Goal: Task Accomplishment & Management: Use online tool/utility

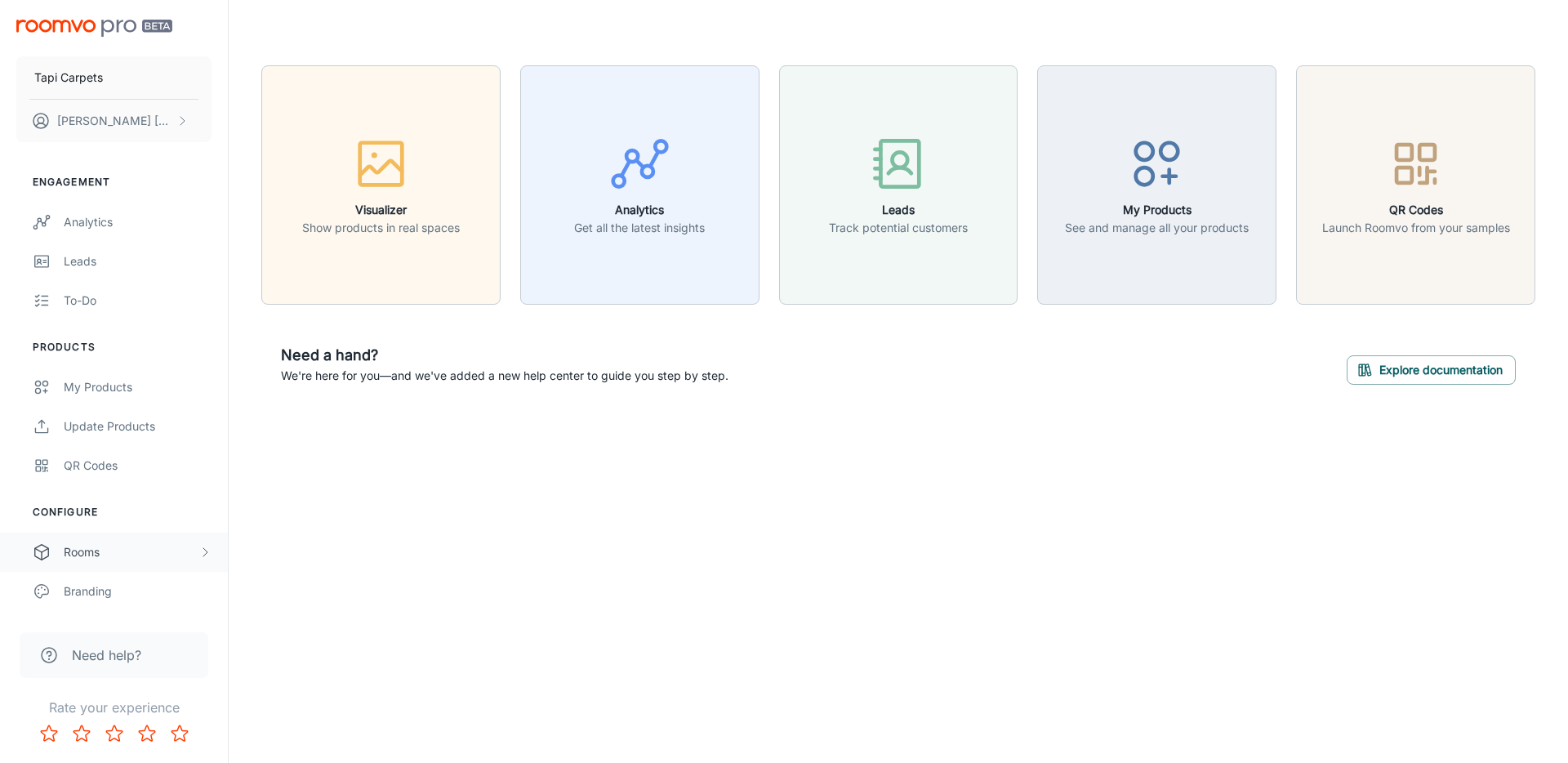
click at [146, 550] on div "Rooms" at bounding box center [131, 552] width 135 height 18
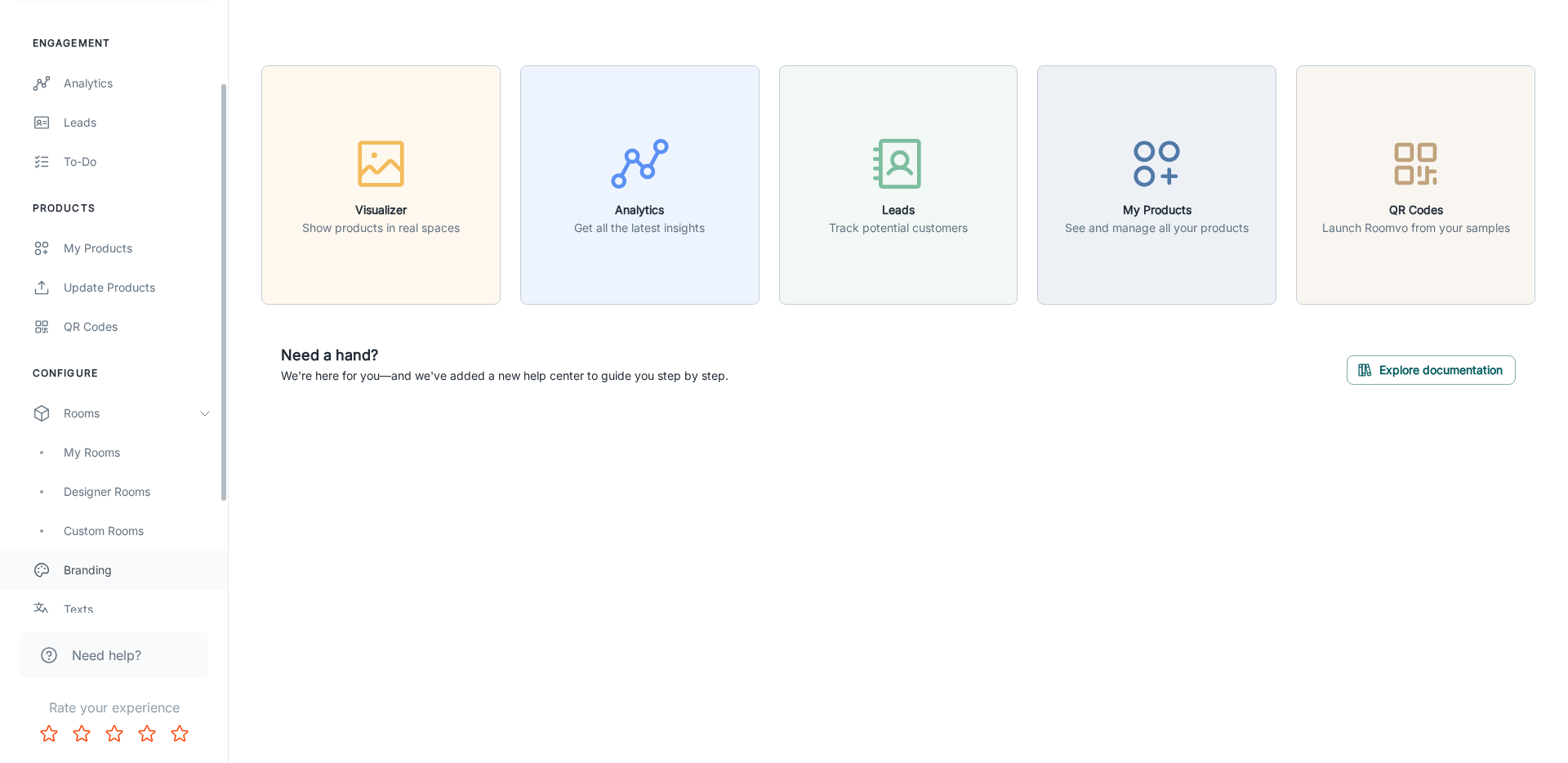
scroll to position [143, 0]
click at [106, 458] on div "My Rooms" at bounding box center [114, 448] width 228 height 39
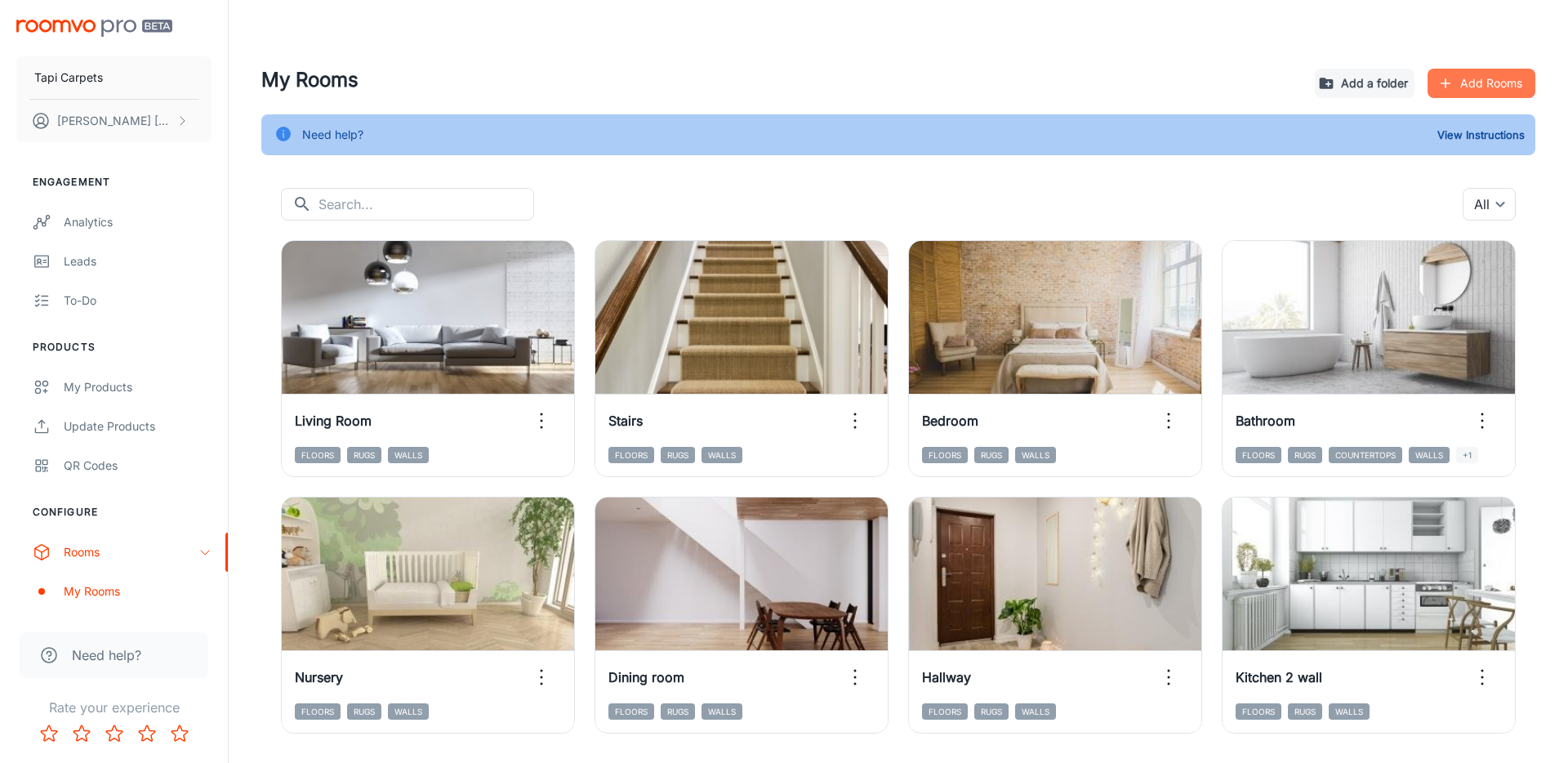
click at [1450, 85] on icon "button" at bounding box center [1446, 83] width 16 height 17
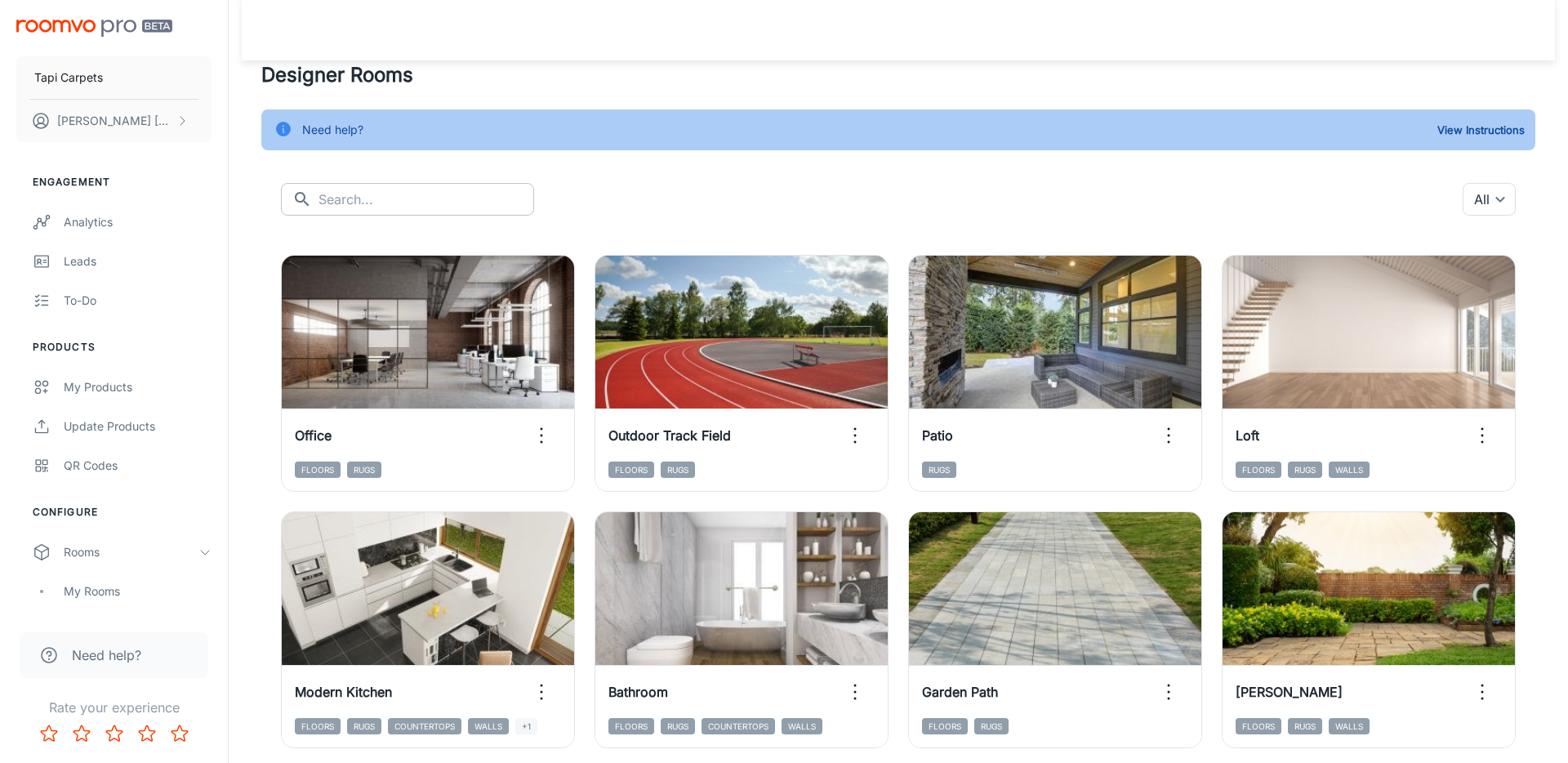
scroll to position [7, 0]
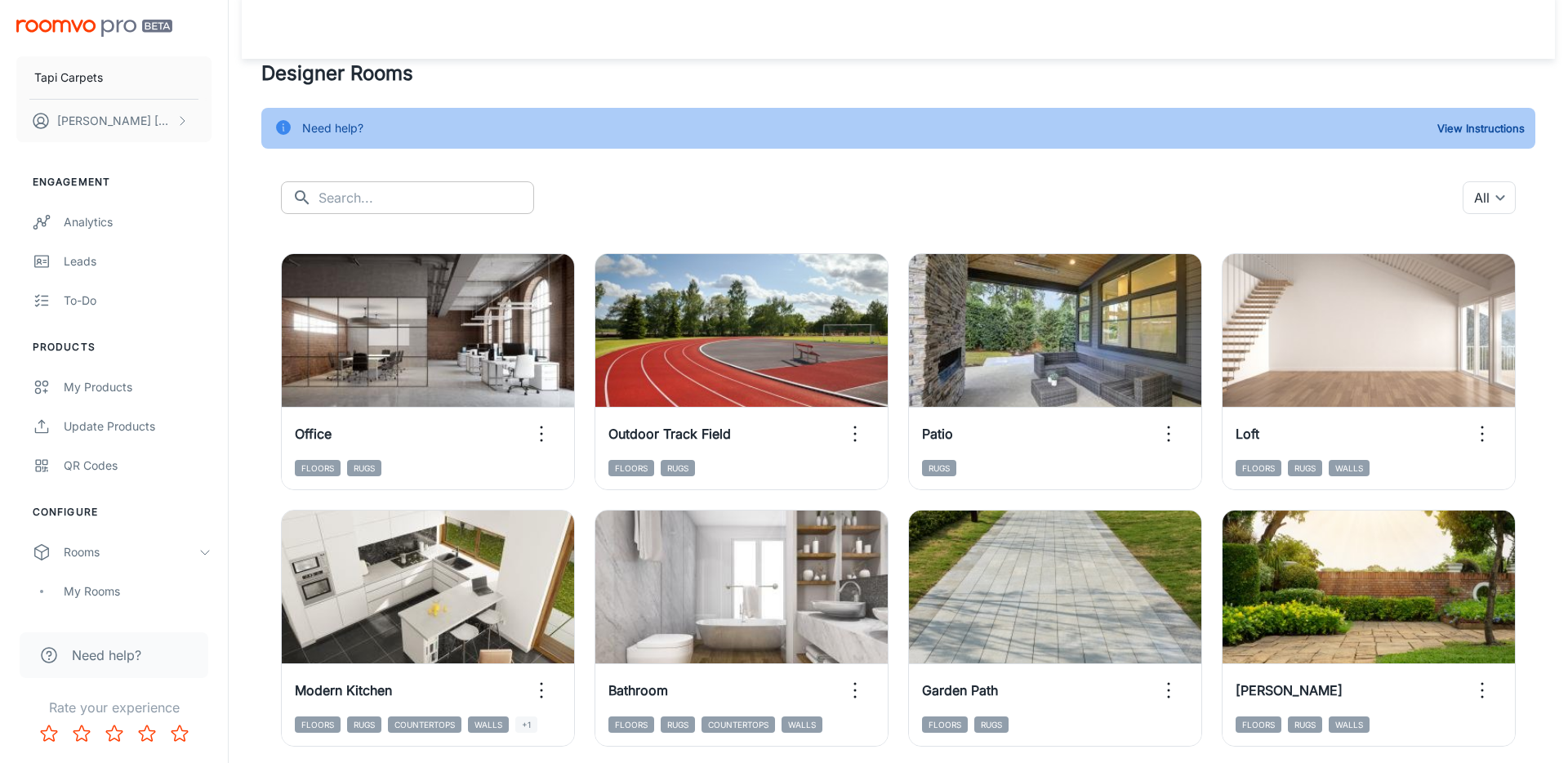
click at [353, 196] on input "text" at bounding box center [426, 198] width 215 height 33
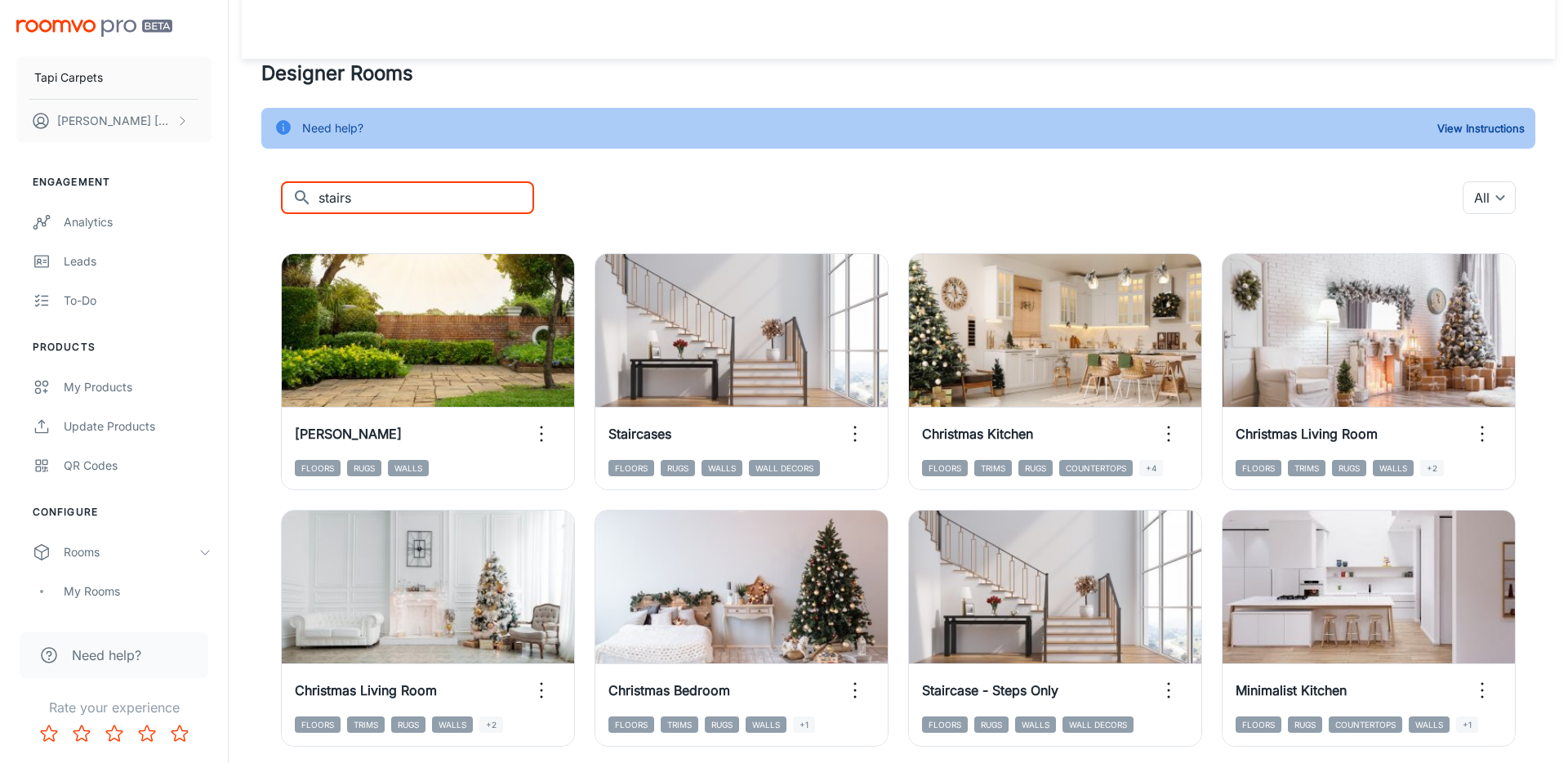
scroll to position [0, 0]
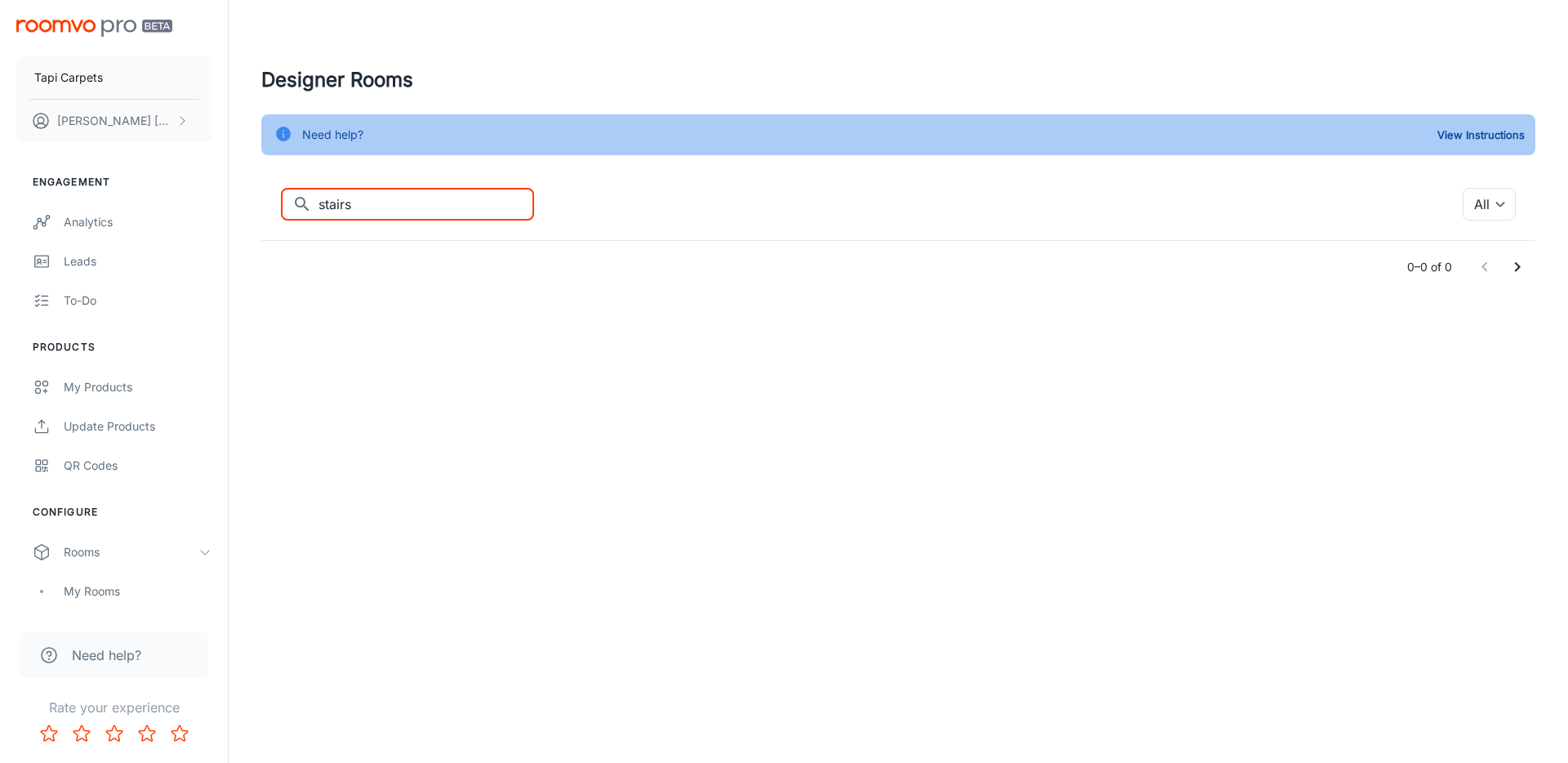
type input "stair"
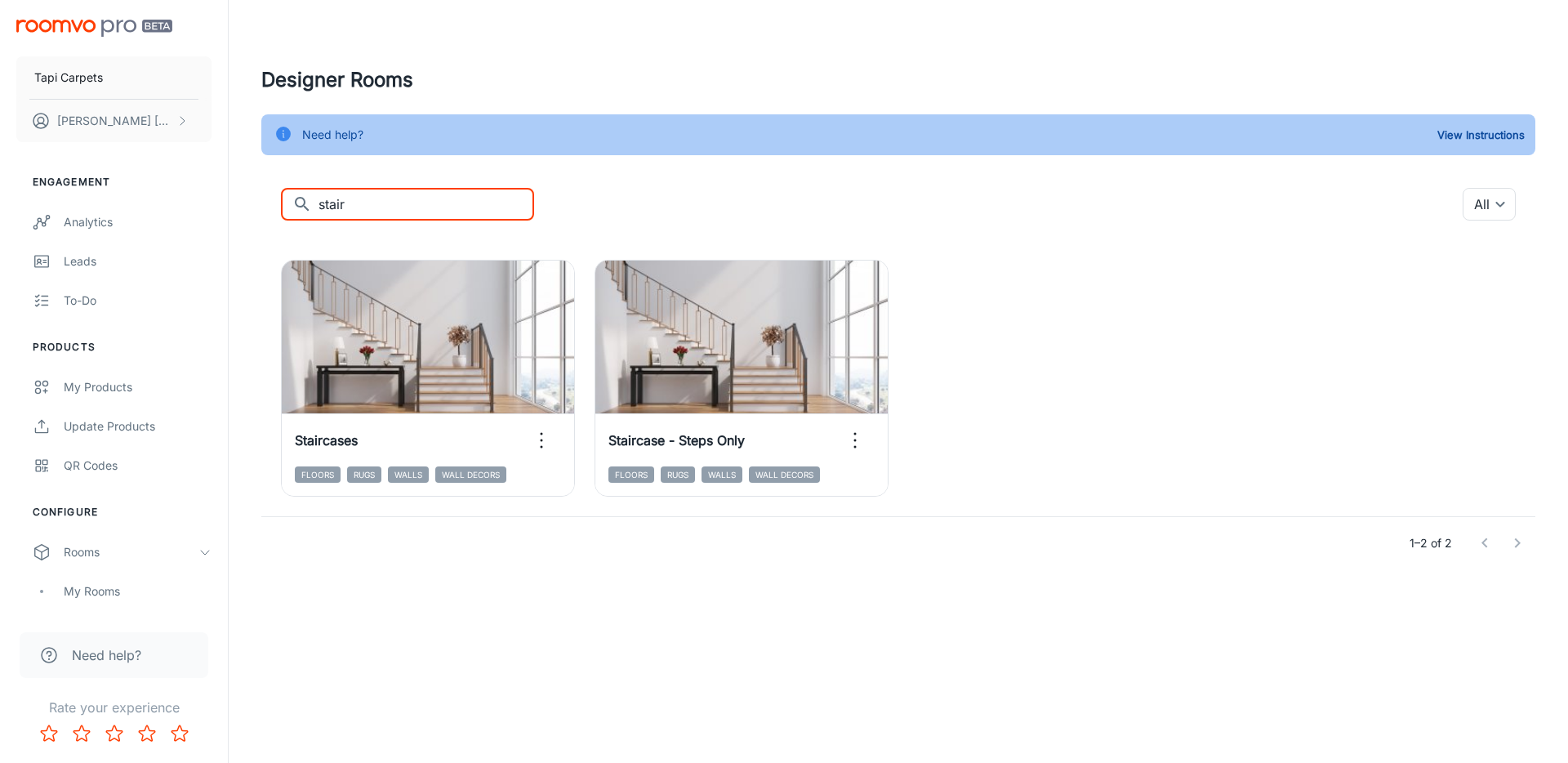
drag, startPoint x: 383, startPoint y: 203, endPoint x: 245, endPoint y: 198, distance: 138.1
click at [245, 198] on div "Designer Rooms Need help? View Instructions ​ stair ​ All ​ Add to my rooms Vie…" at bounding box center [898, 316] width 1314 height 504
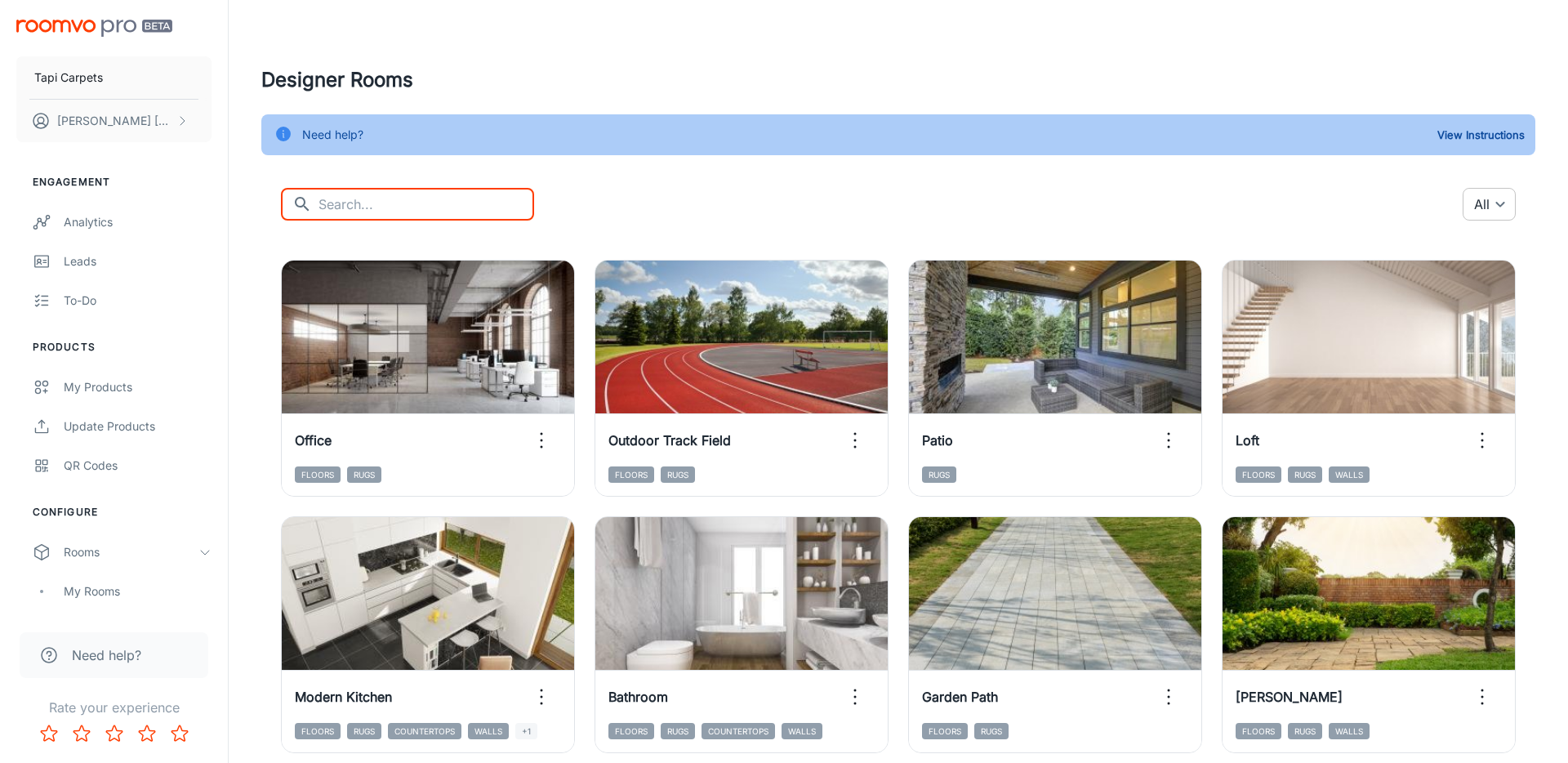
click at [1507, 203] on body "Tapi Carpets [PERSON_NAME] Engagement Analytics Leads To-do Products My Product…" at bounding box center [784, 382] width 1568 height 763
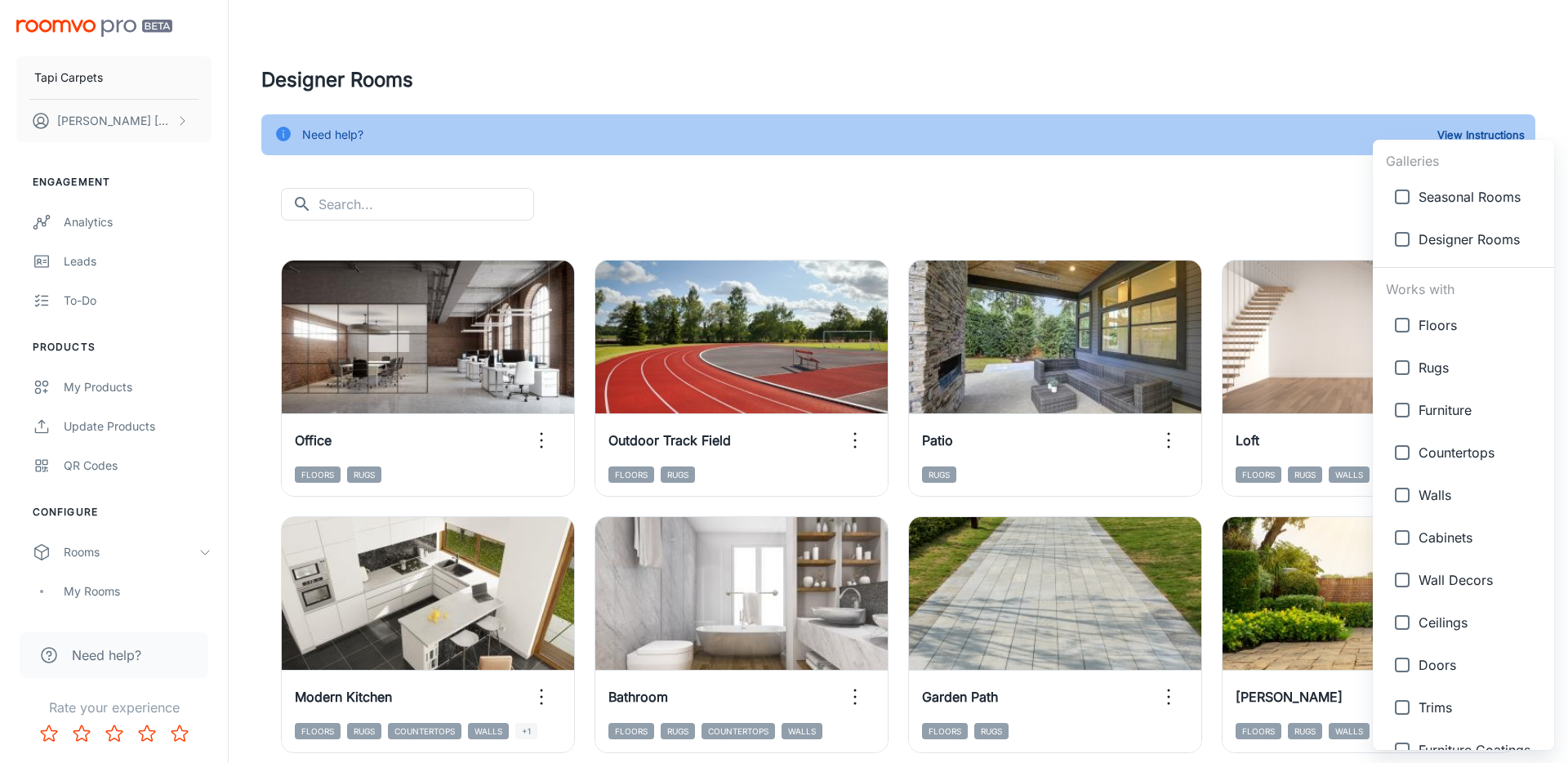
click at [1296, 177] on div at bounding box center [784, 382] width 1568 height 763
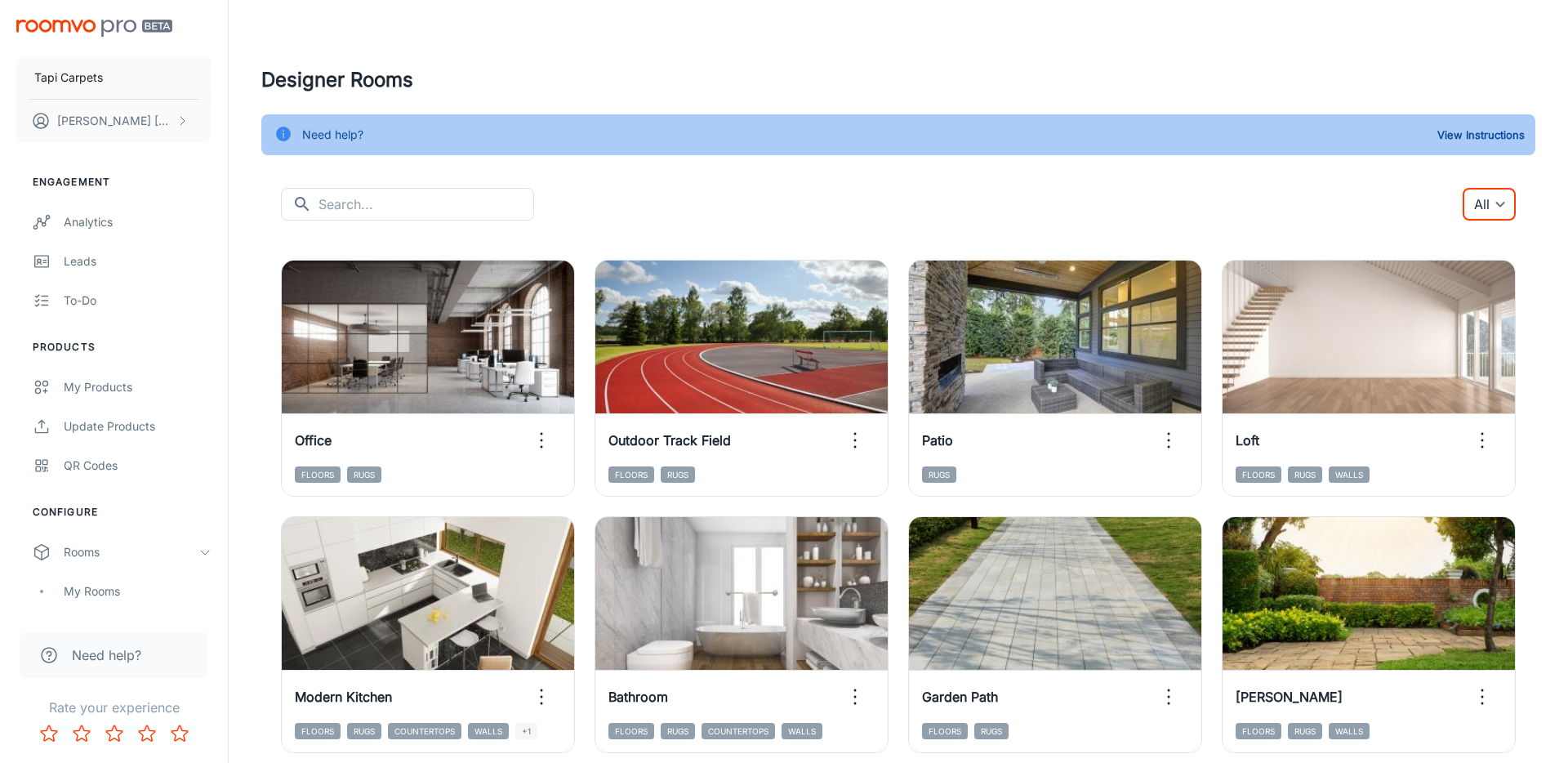
click at [1491, 201] on body "Tapi Carpets [PERSON_NAME] Engagement Analytics Leads To-do Products My Product…" at bounding box center [784, 382] width 1568 height 763
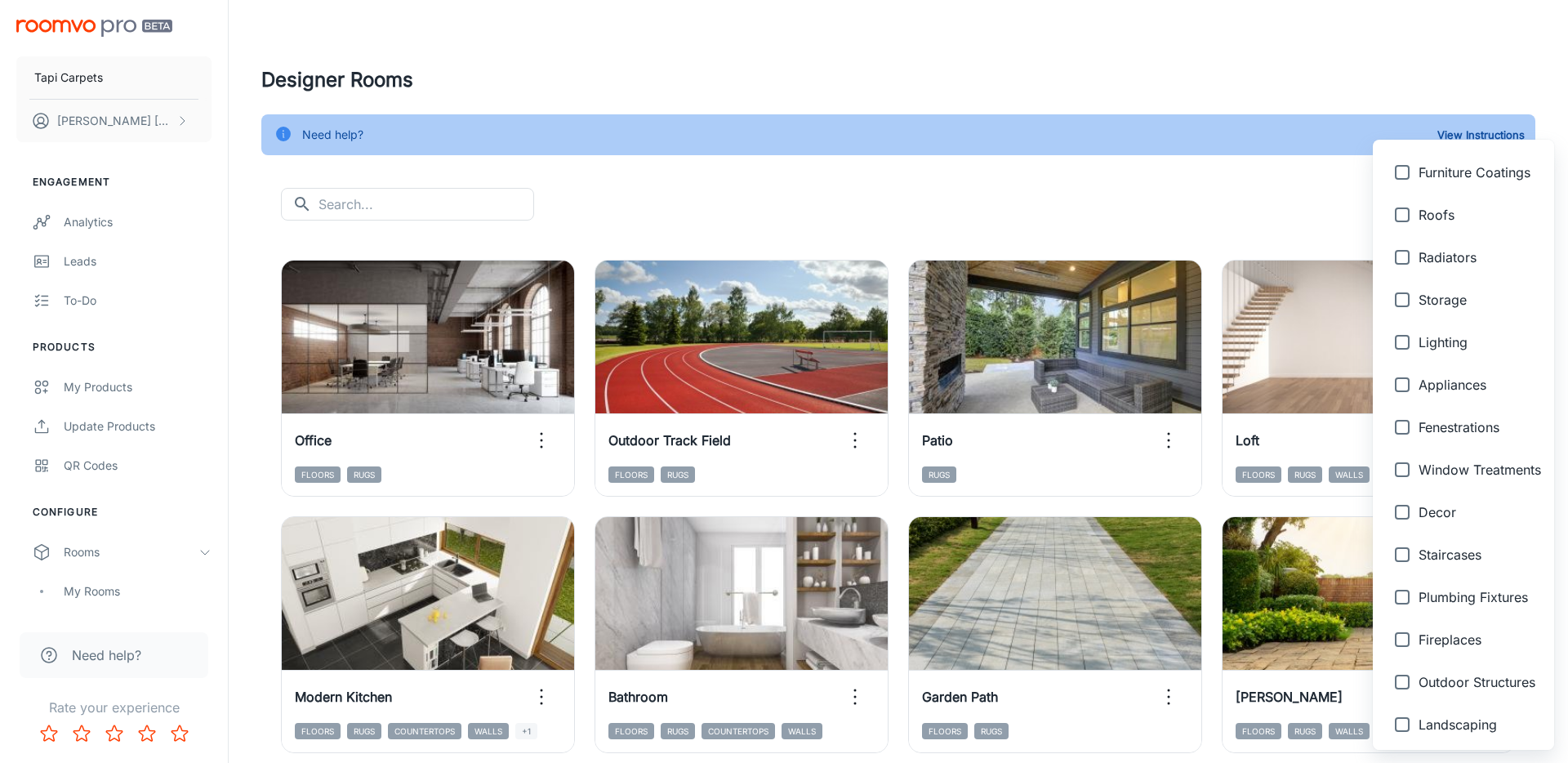
scroll to position [581, 0]
click at [1204, 499] on div at bounding box center [784, 382] width 1568 height 763
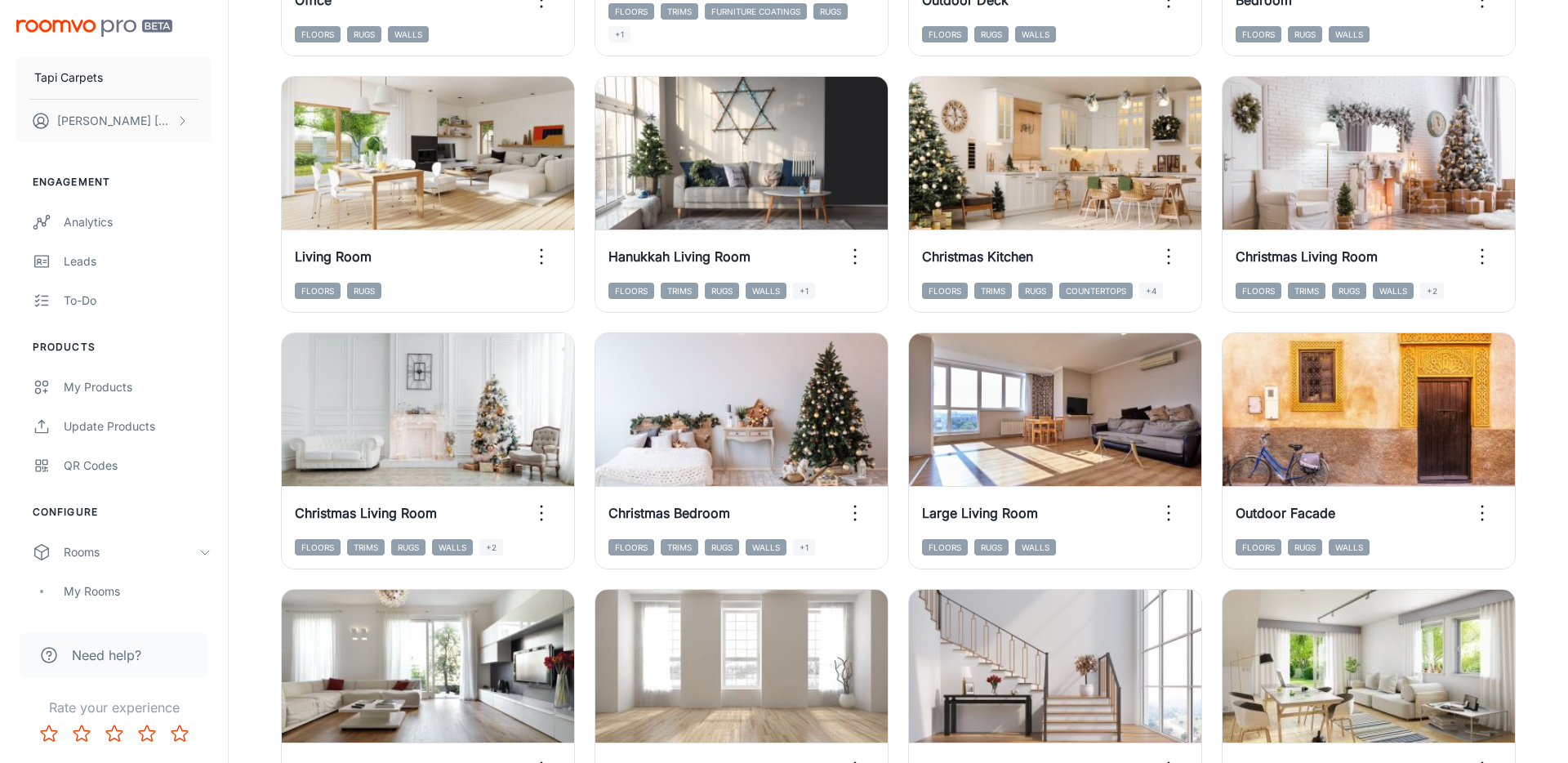
scroll to position [1214, 0]
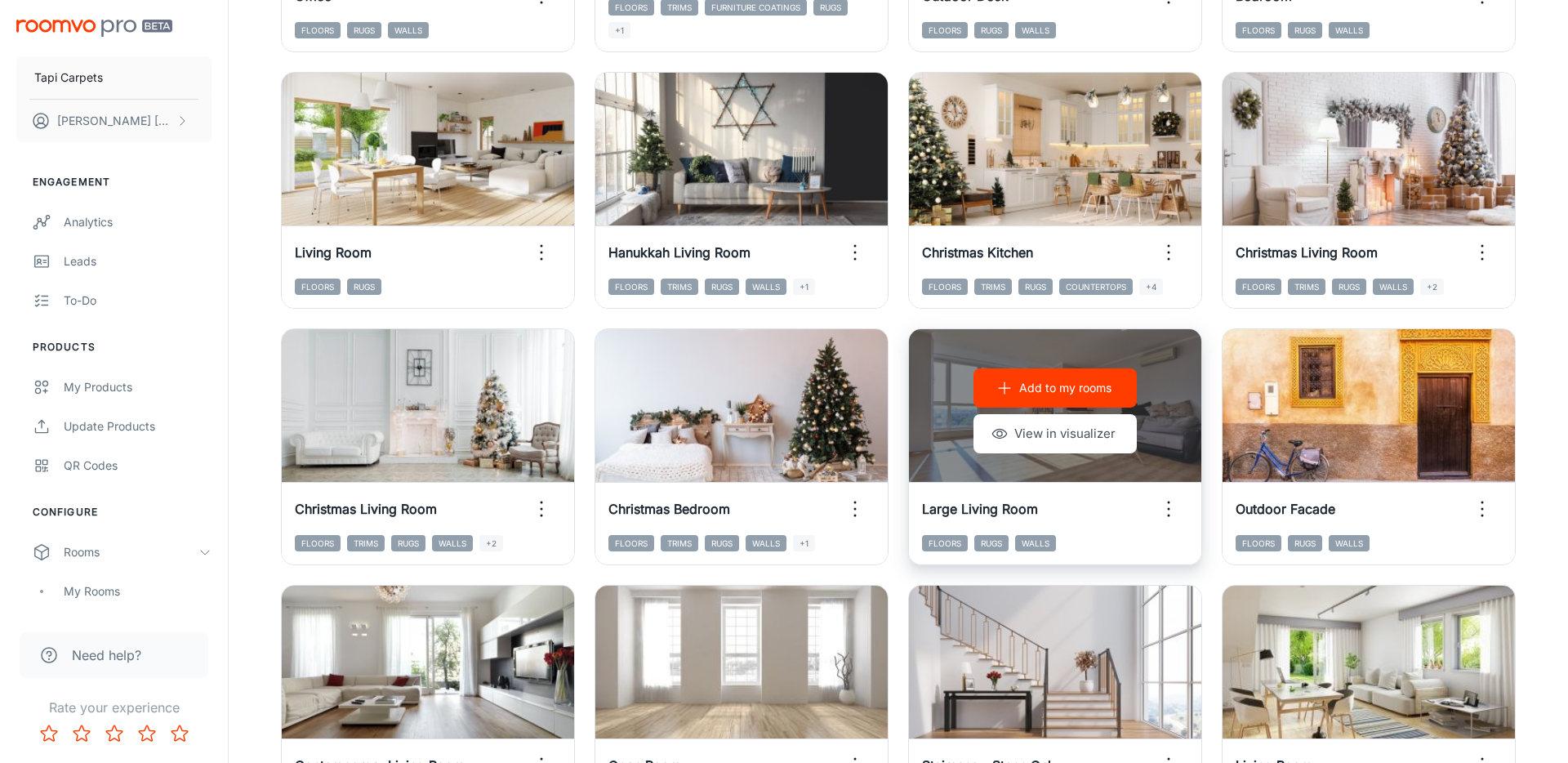
click at [1044, 389] on p "Add to my rooms" at bounding box center [1065, 388] width 92 height 18
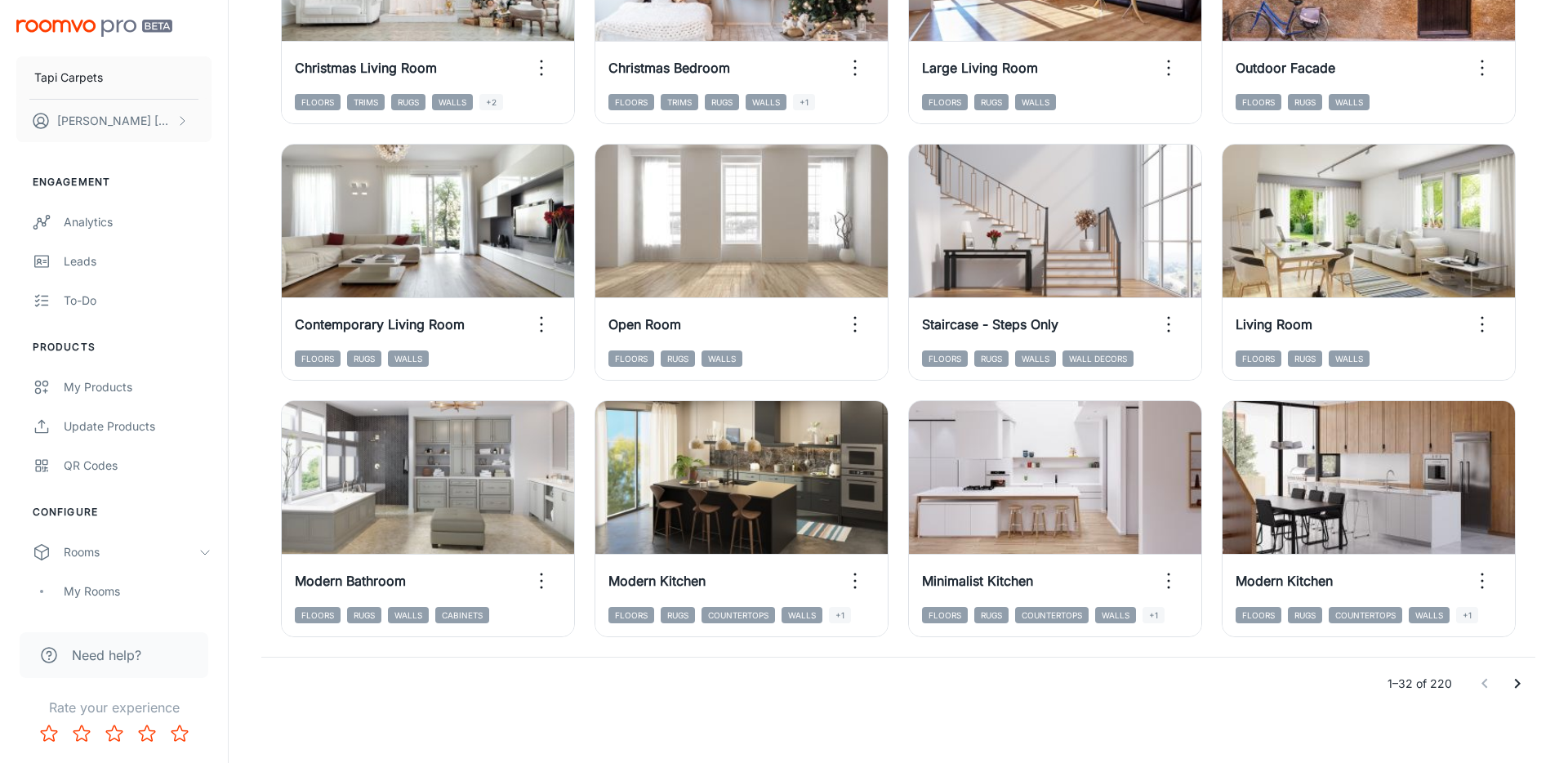
scroll to position [1668, 0]
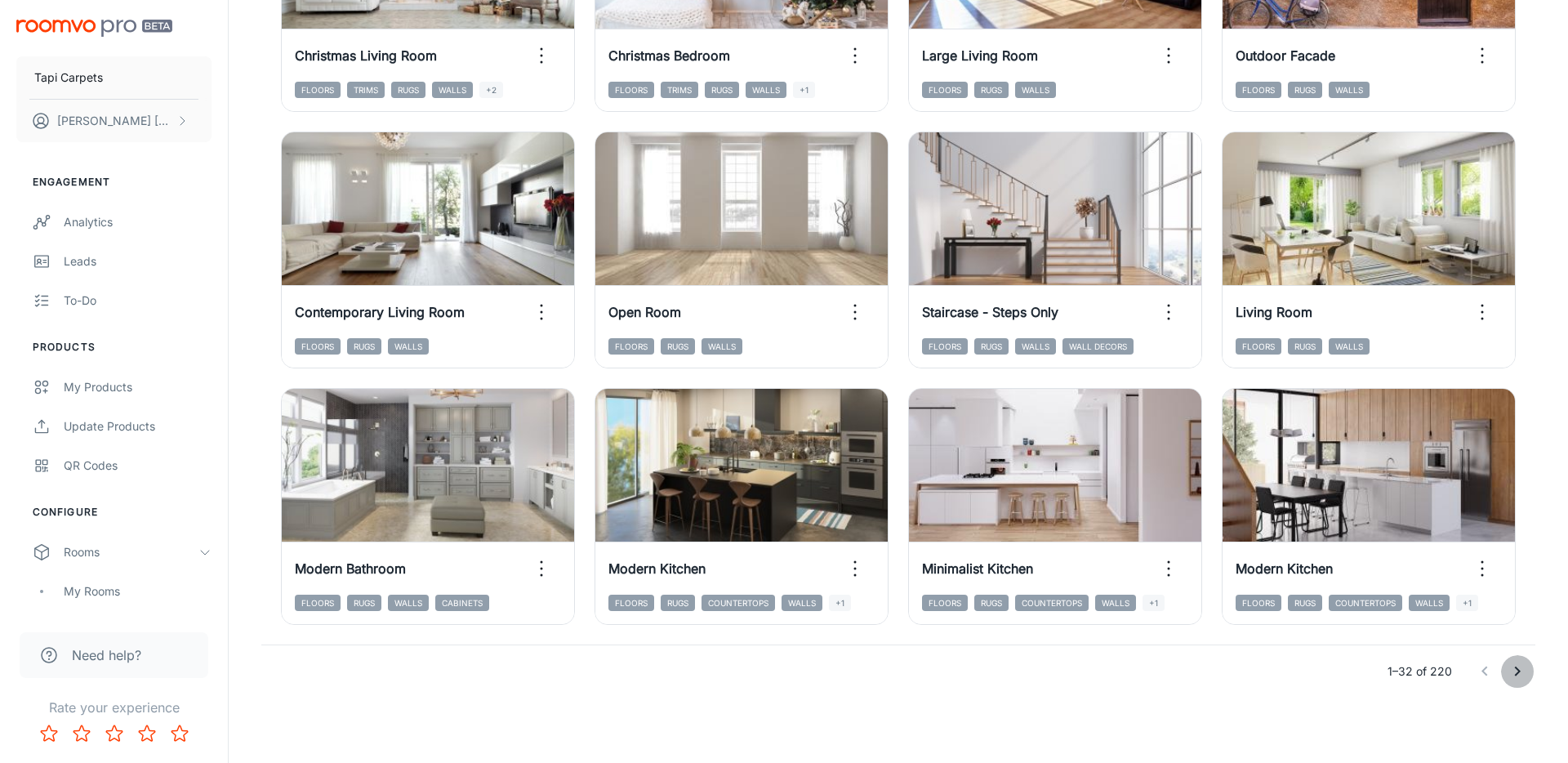
click at [1520, 670] on icon "Go to next page" at bounding box center [1518, 672] width 19 height 19
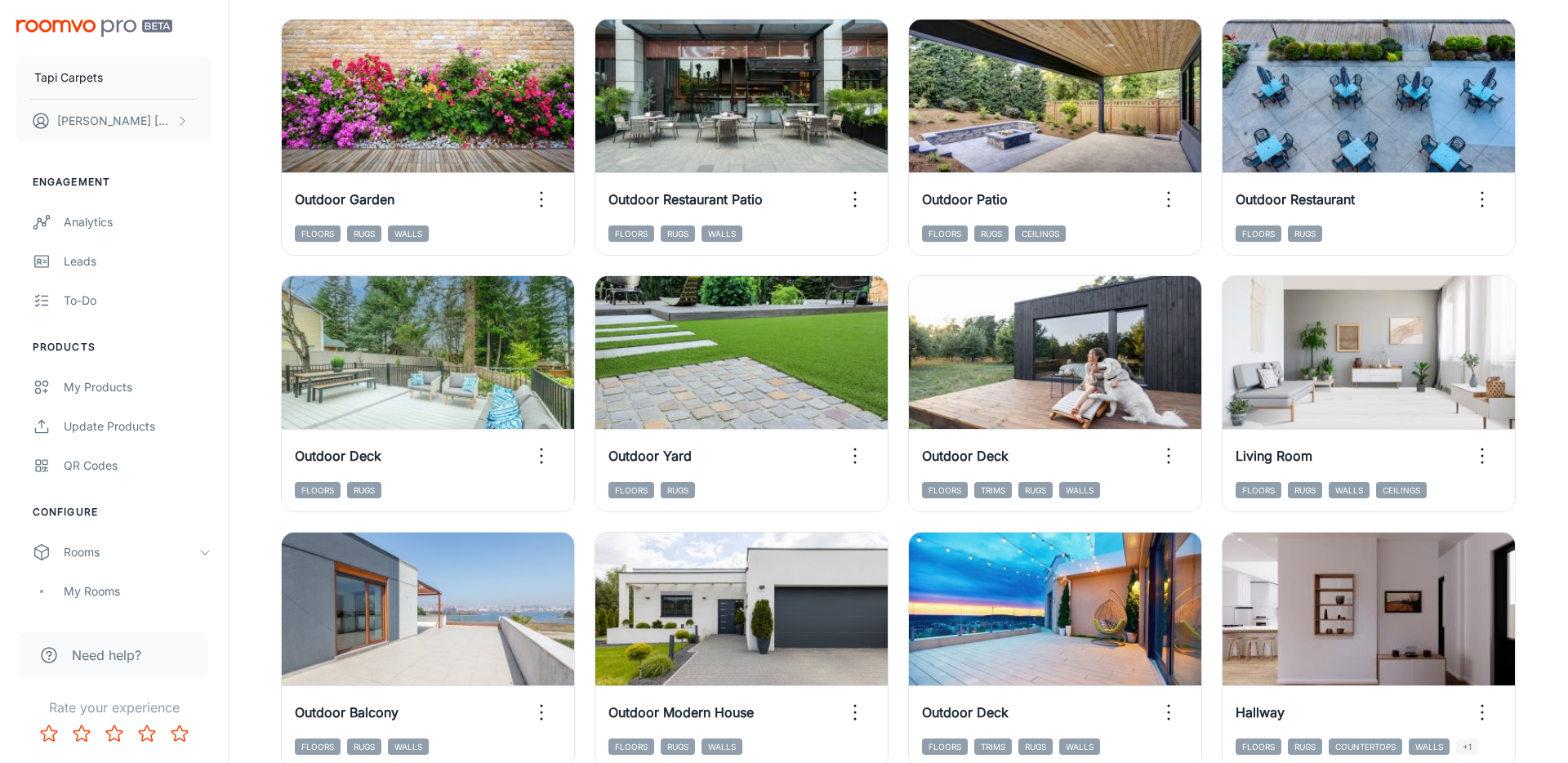
scroll to position [1102, 0]
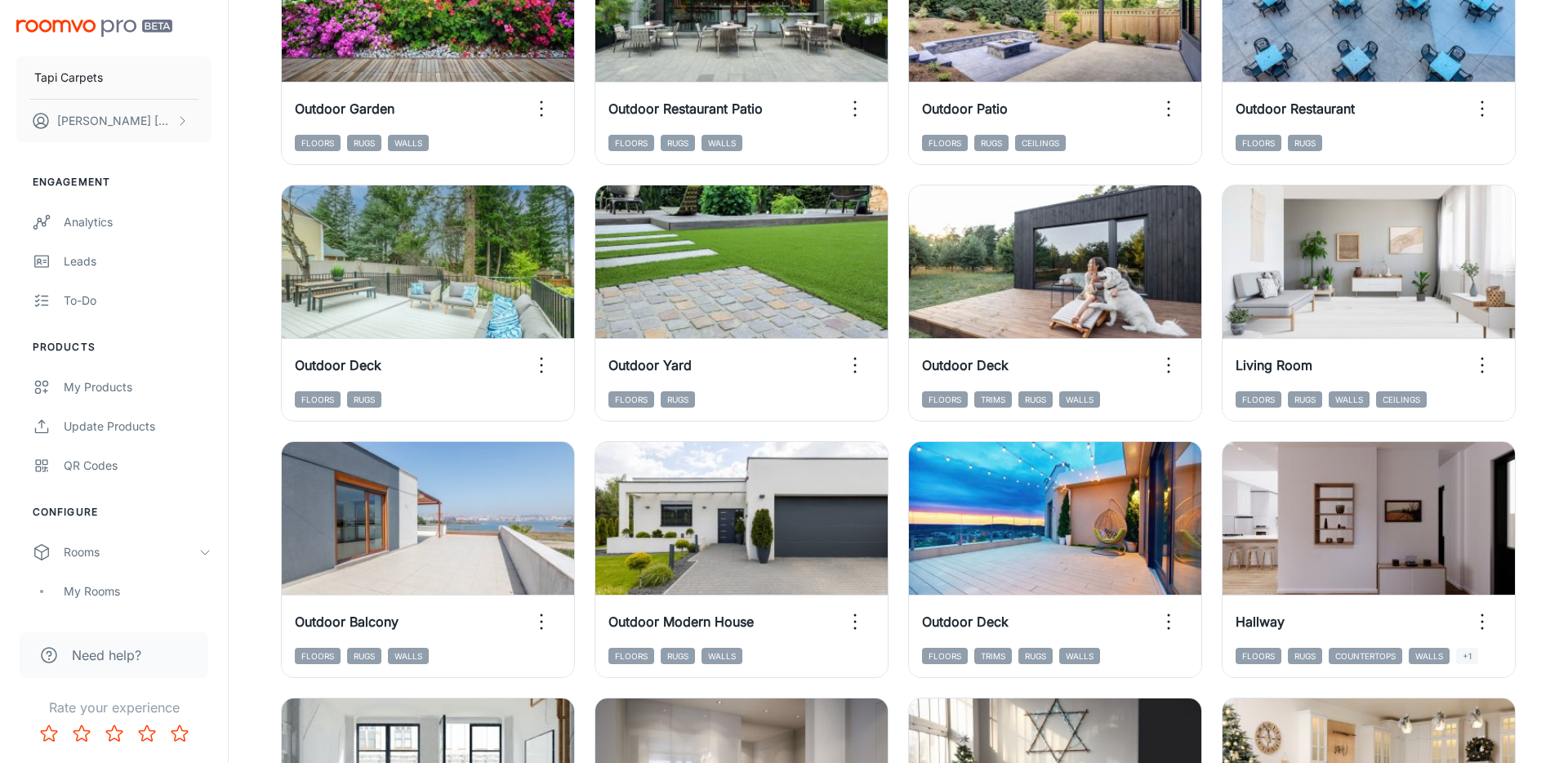
click at [901, 330] on div "Add to my rooms View in visualizer Outdoor Deck Floors Trims Rugs Walls" at bounding box center [1045, 293] width 313 height 256
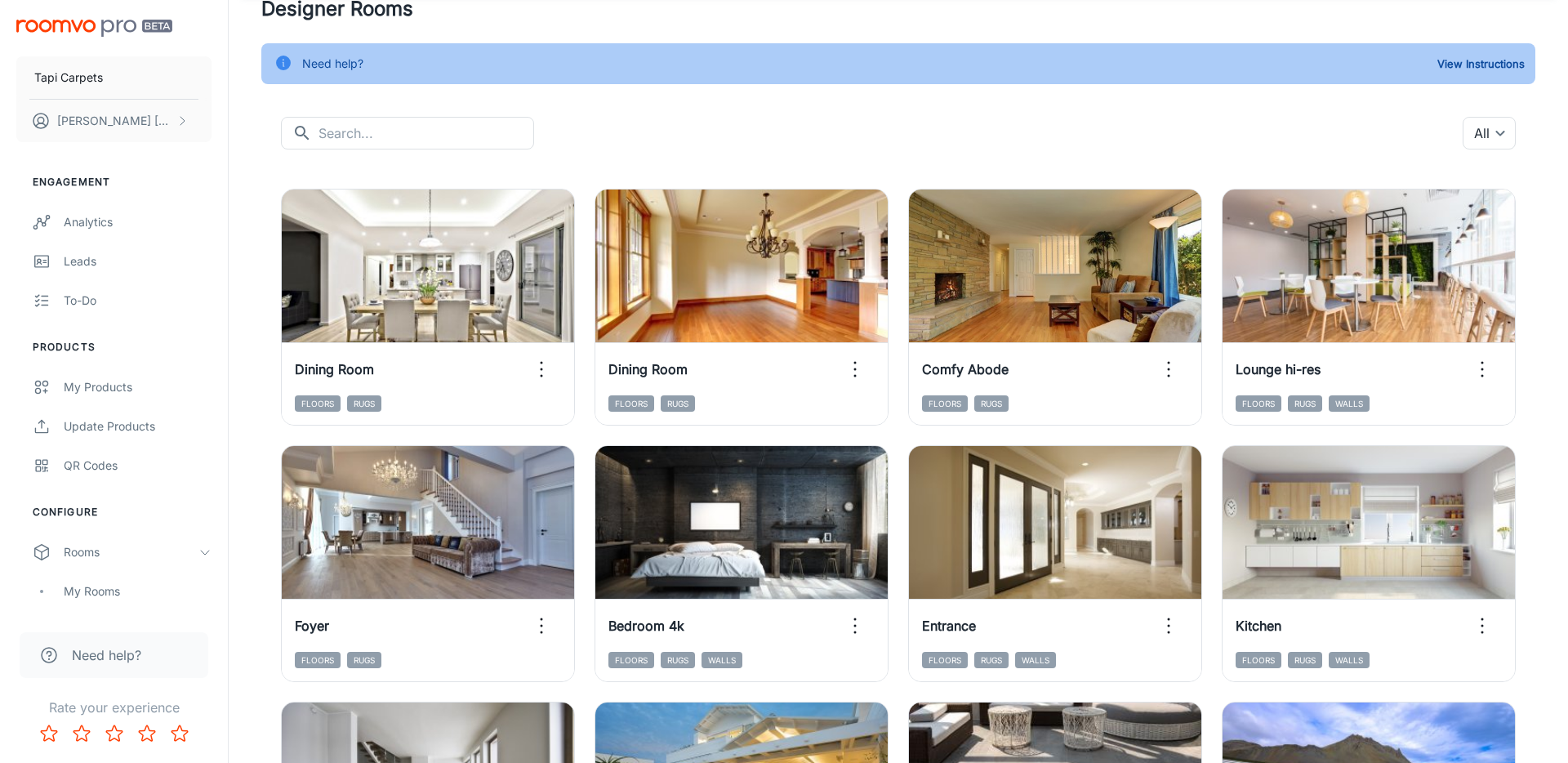
scroll to position [64, 0]
